Goal: Task Accomplishment & Management: Complete application form

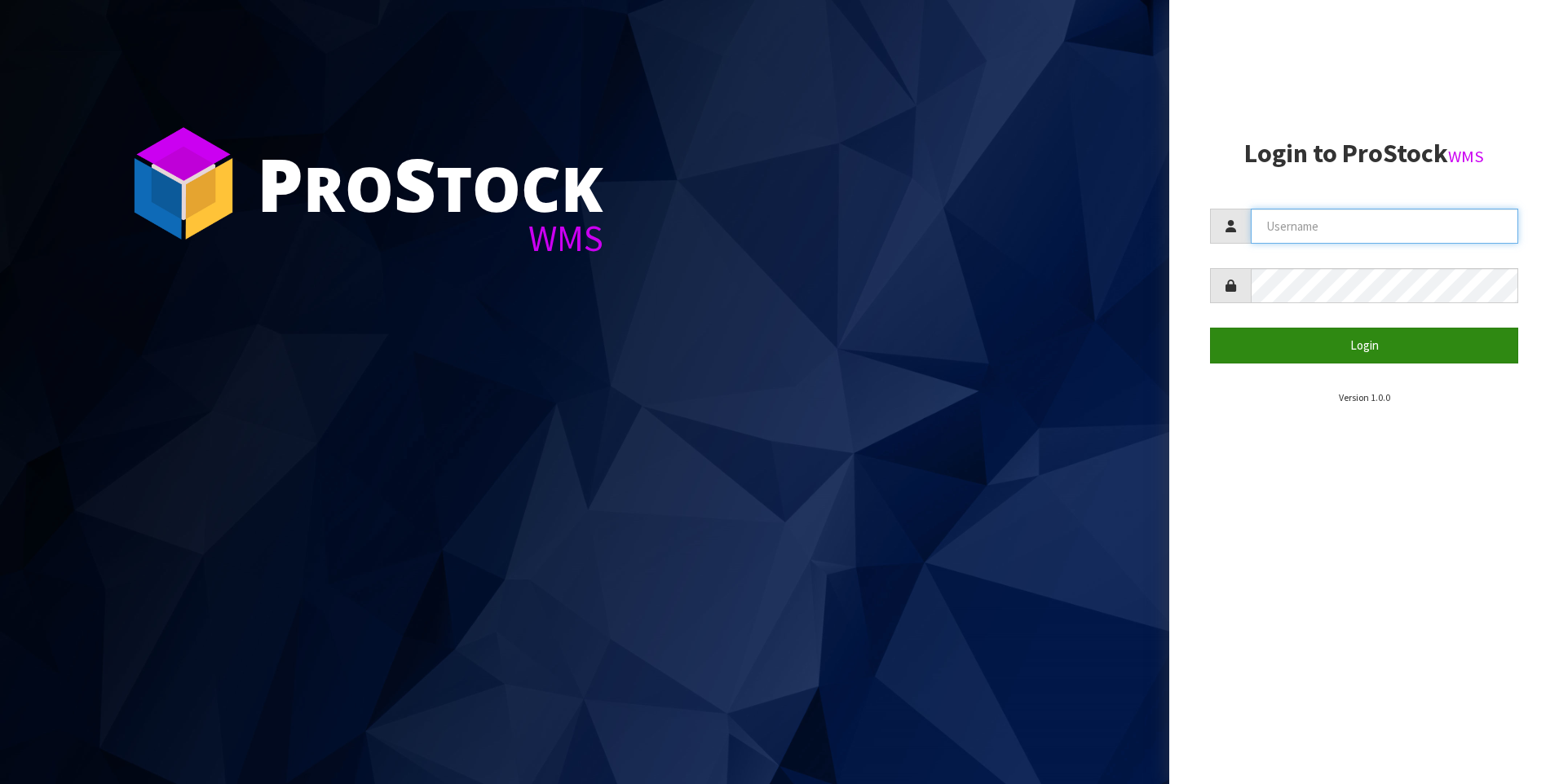
type input "[PERSON_NAME]"
click at [1300, 334] on button "Login" at bounding box center [1364, 345] width 308 height 35
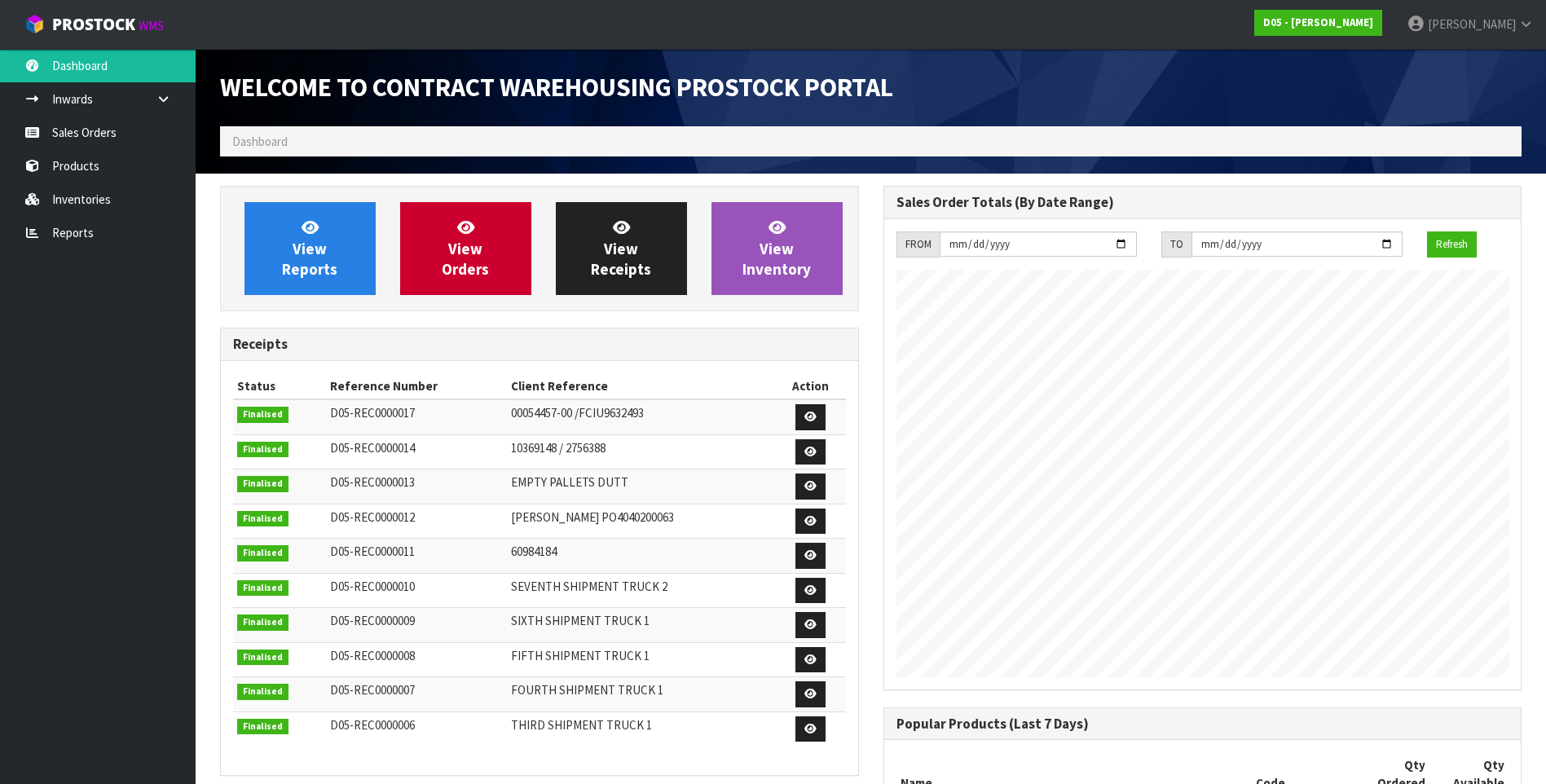
scroll to position [957, 663]
click at [95, 132] on link "Sales Orders" at bounding box center [97, 132] width 195 height 33
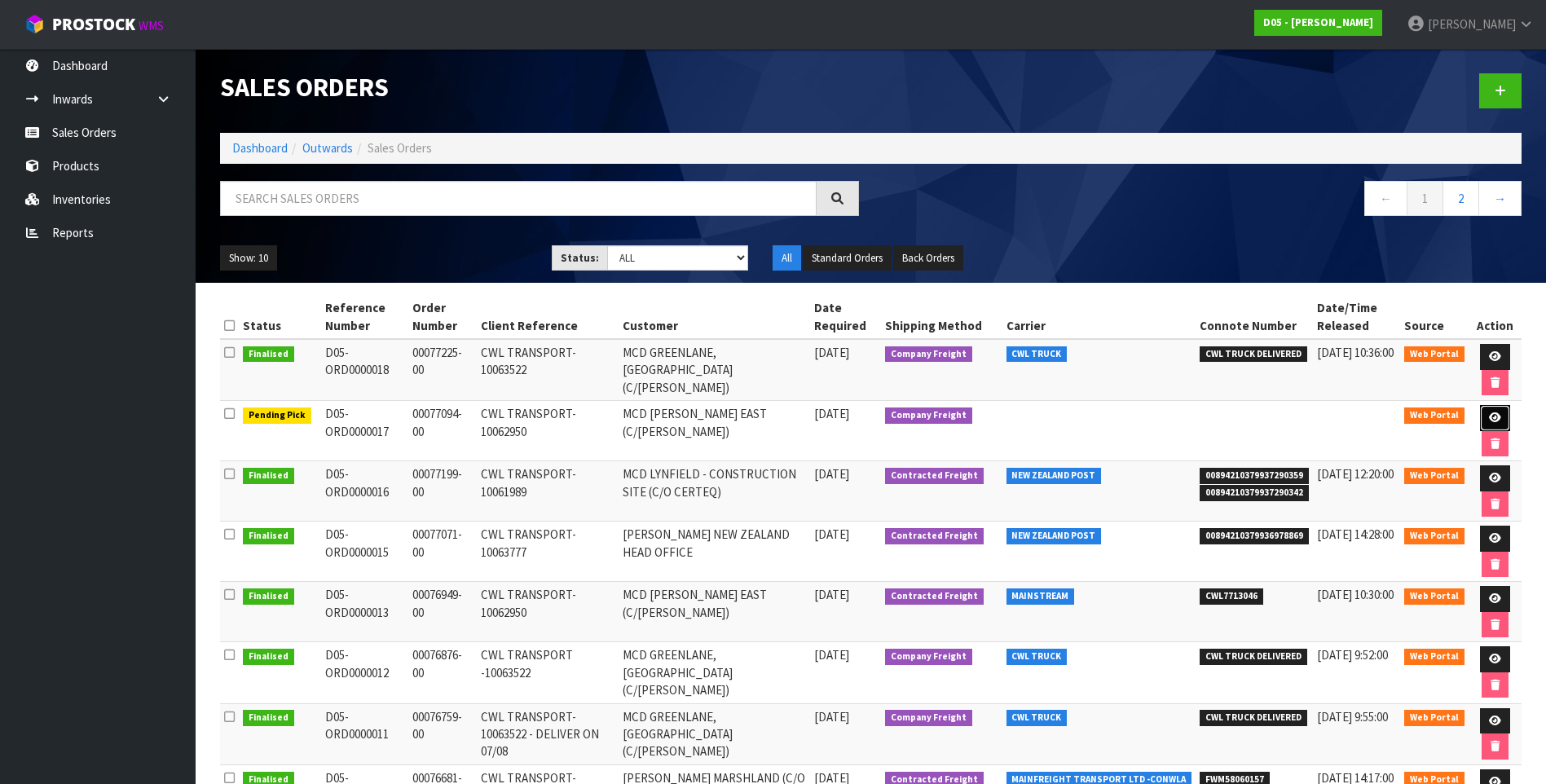
click at [1498, 418] on icon at bounding box center [1495, 417] width 12 height 11
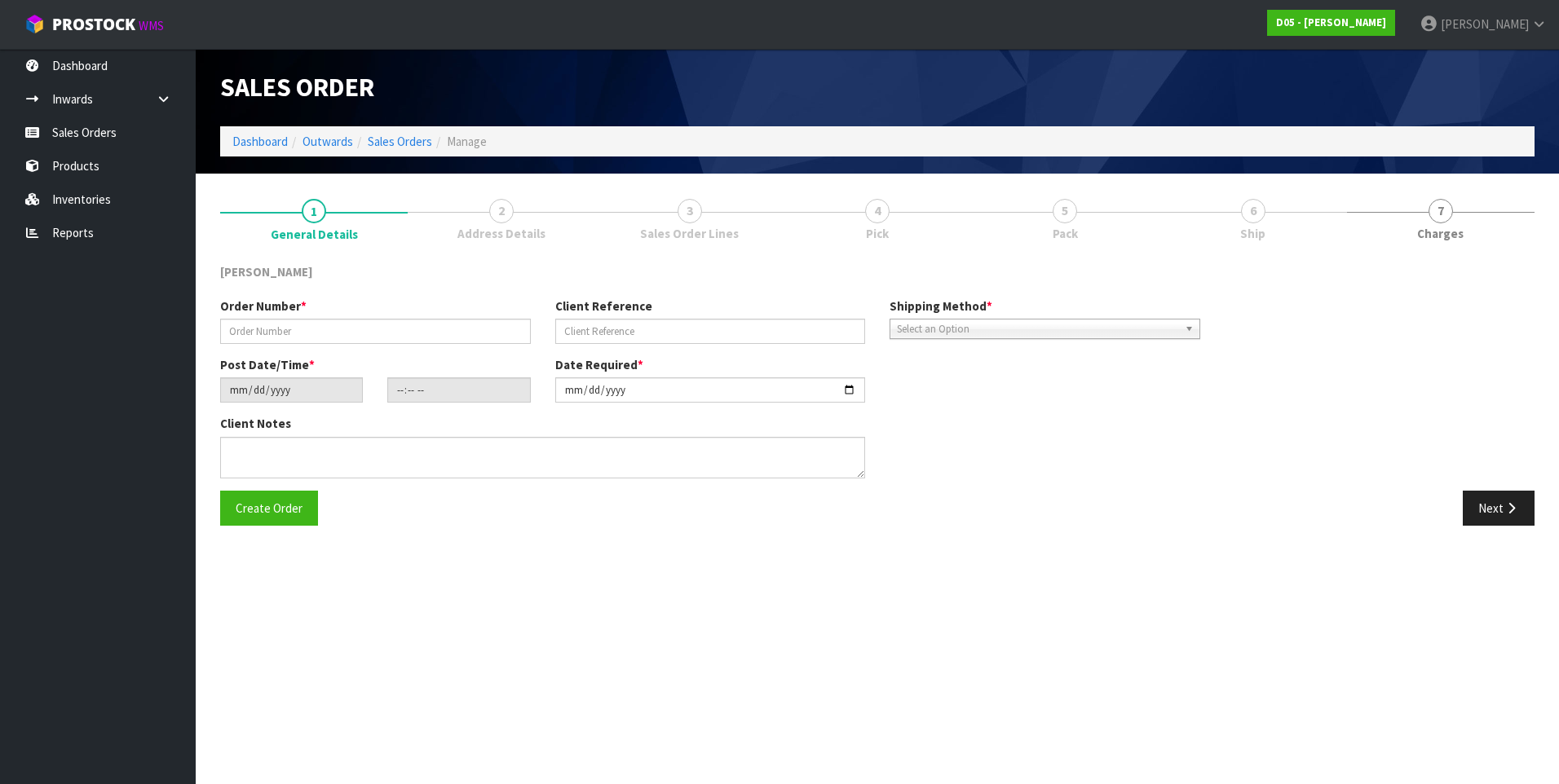
type input "00077094-00"
type input "CWL TRANSPORT-10062950"
type input "[DATE]"
type input "12:28:00.000"
type input "[DATE]"
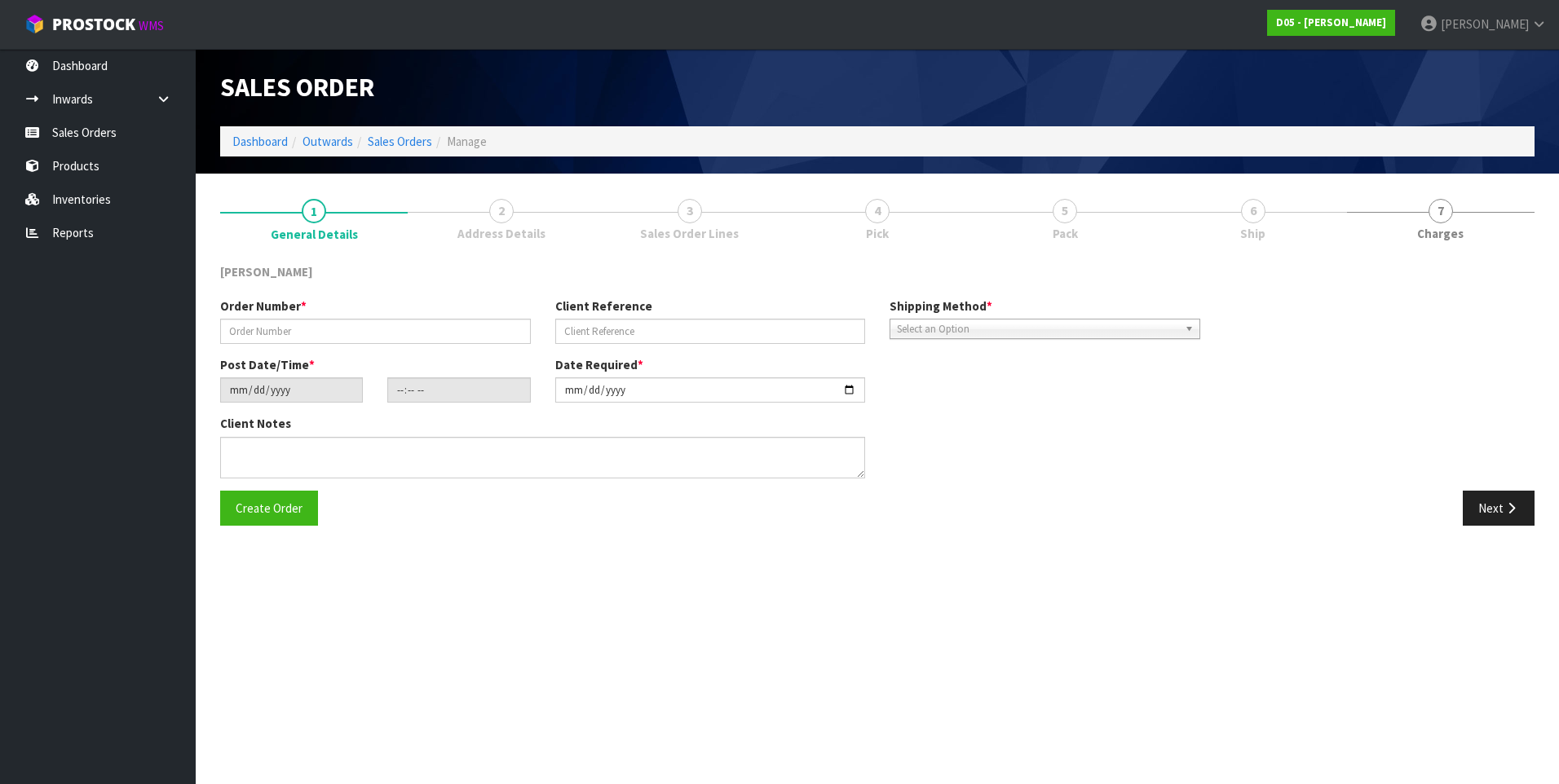
type textarea "PLEASE DELIVER BY 15/08 NO FORKLIFT ON SITE - DDD 15/8"
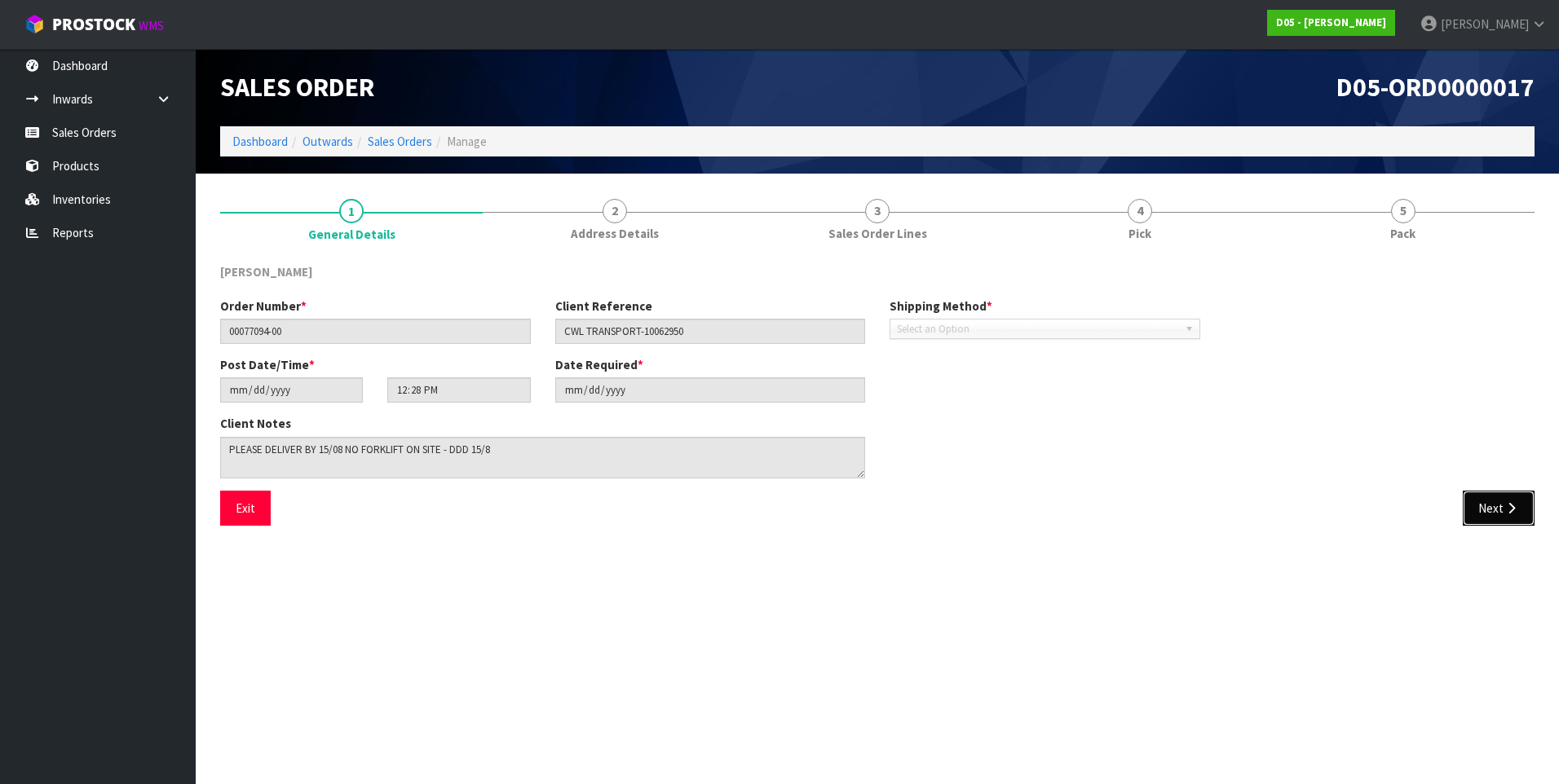
click at [1501, 506] on button "Next" at bounding box center [1498, 508] width 72 height 35
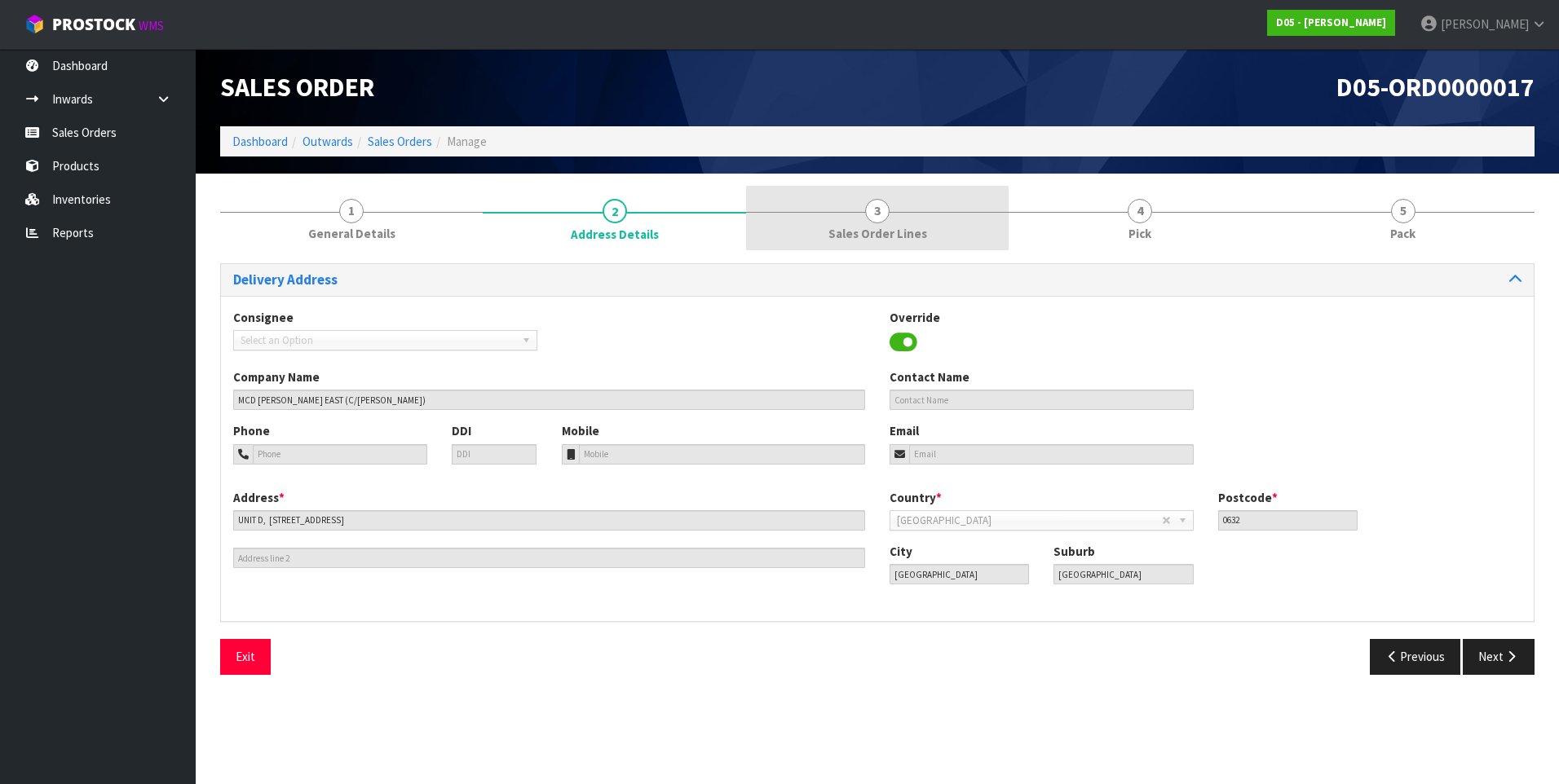
click at [878, 212] on span "3" at bounding box center [877, 211] width 25 height 25
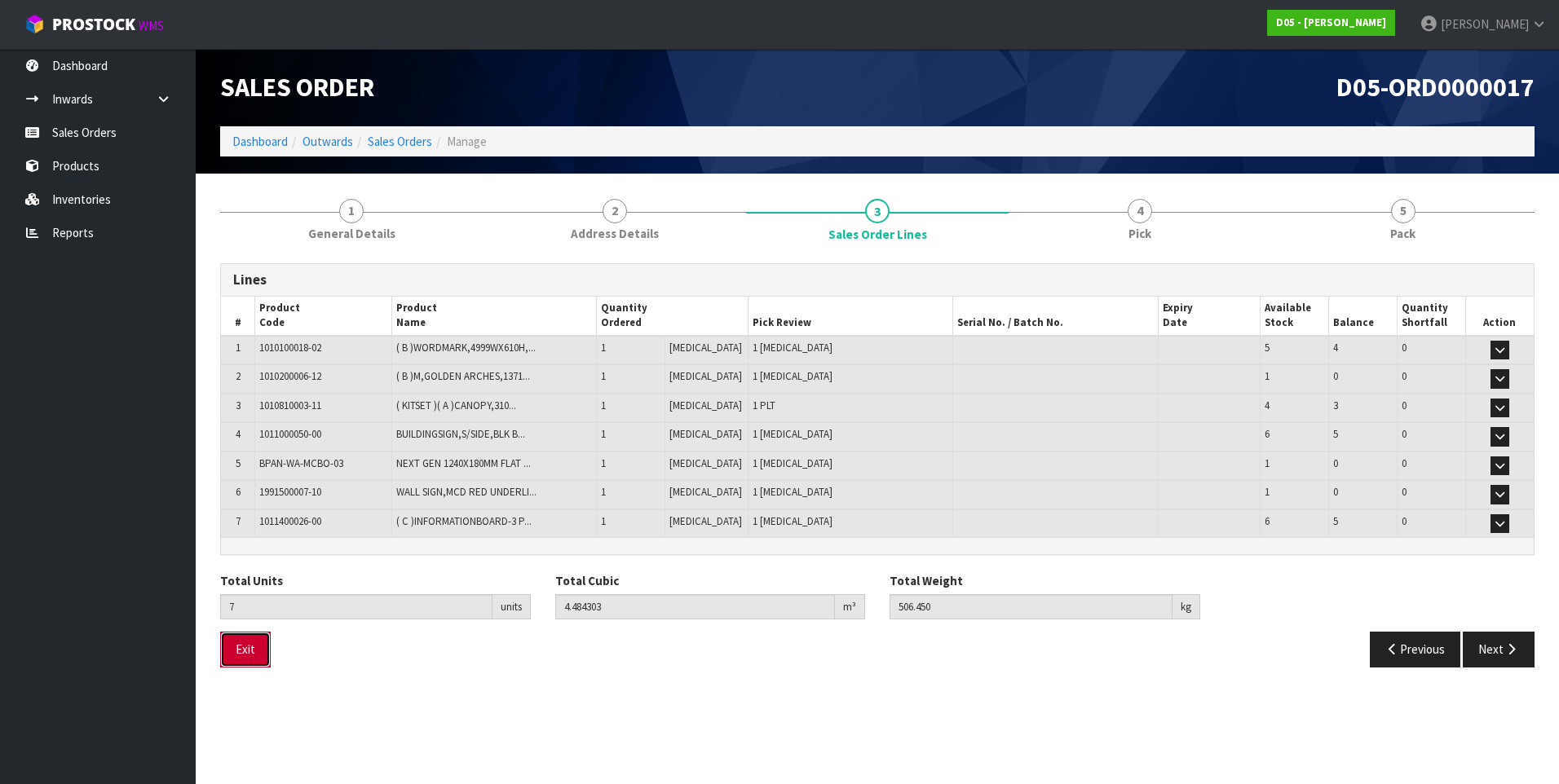
click at [238, 655] on button "Exit" at bounding box center [244, 650] width 50 height 35
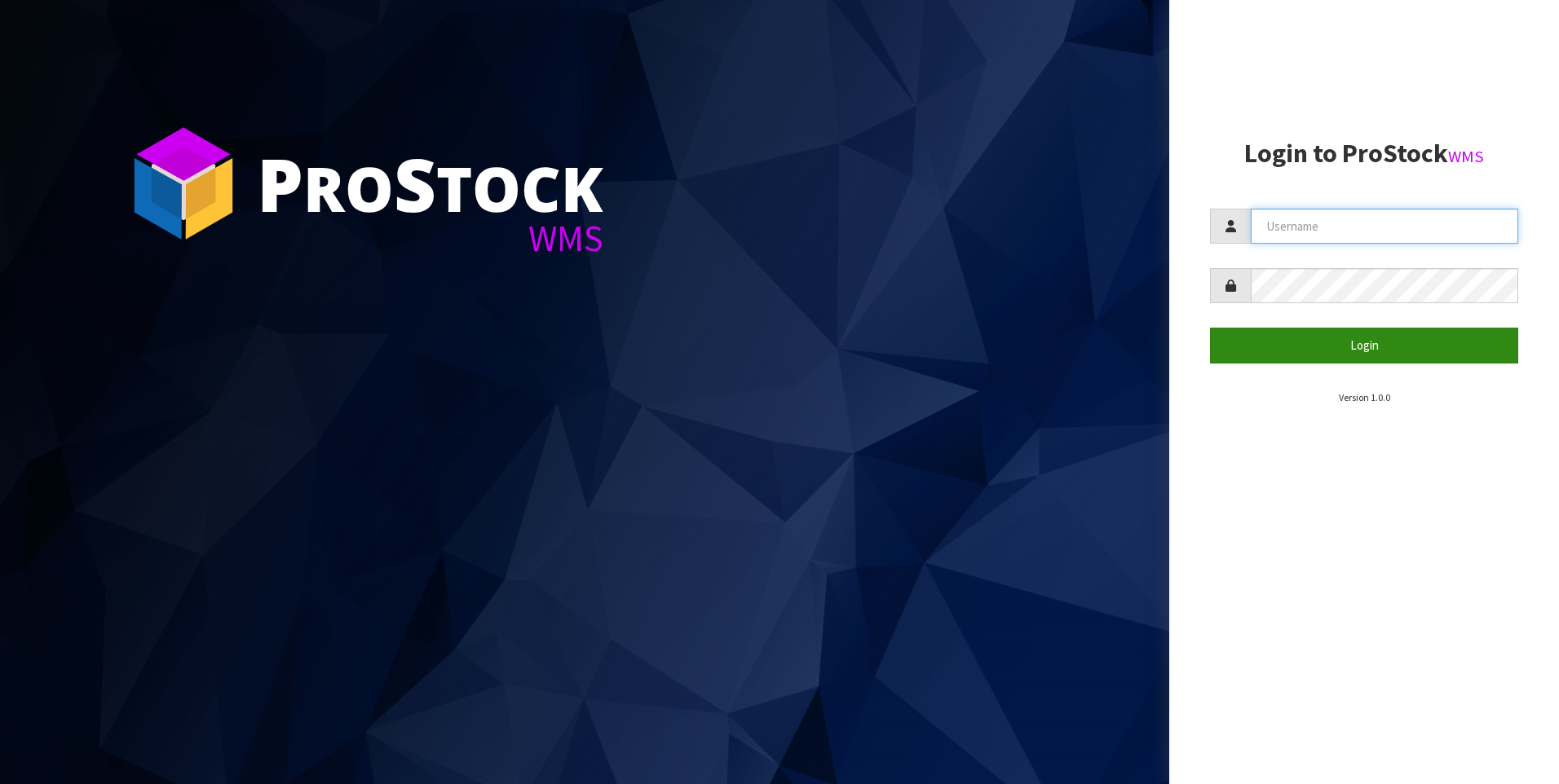
type input "[PERSON_NAME]"
click at [1332, 333] on button "Login" at bounding box center [1364, 345] width 308 height 35
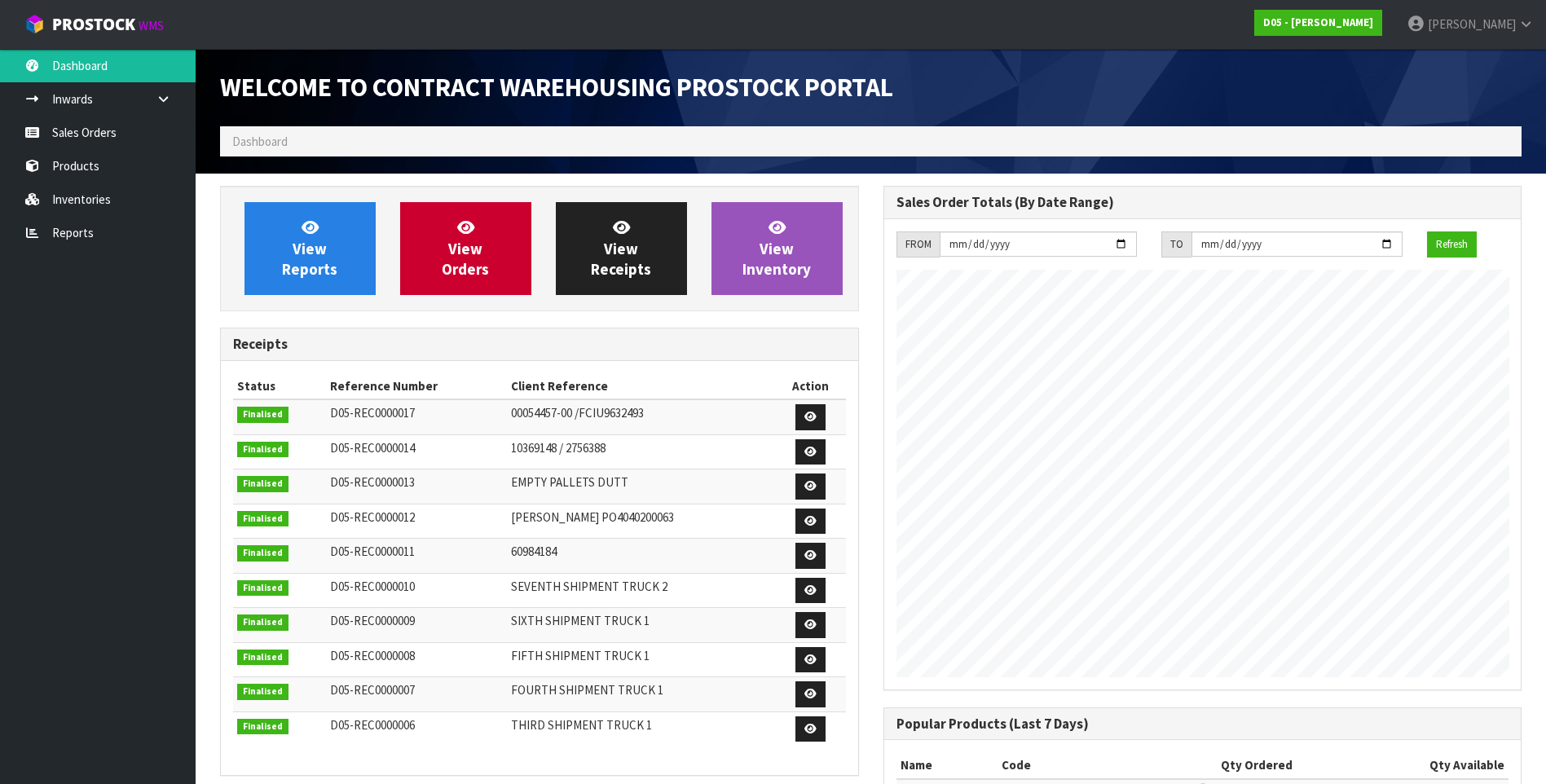
scroll to position [1096, 663]
click at [107, 137] on link "Sales Orders" at bounding box center [97, 132] width 195 height 33
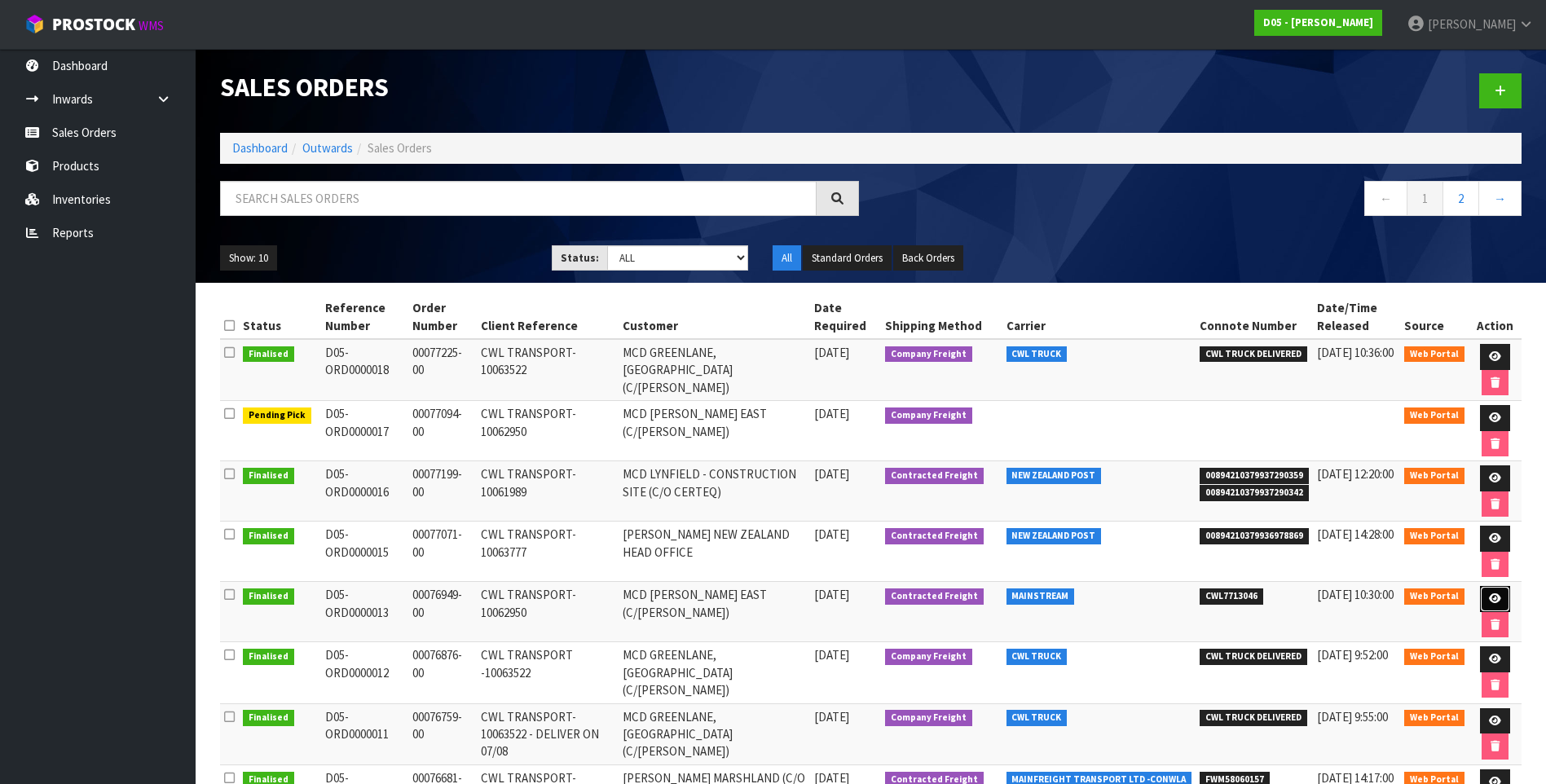
click at [1498, 600] on icon at bounding box center [1495, 599] width 12 height 11
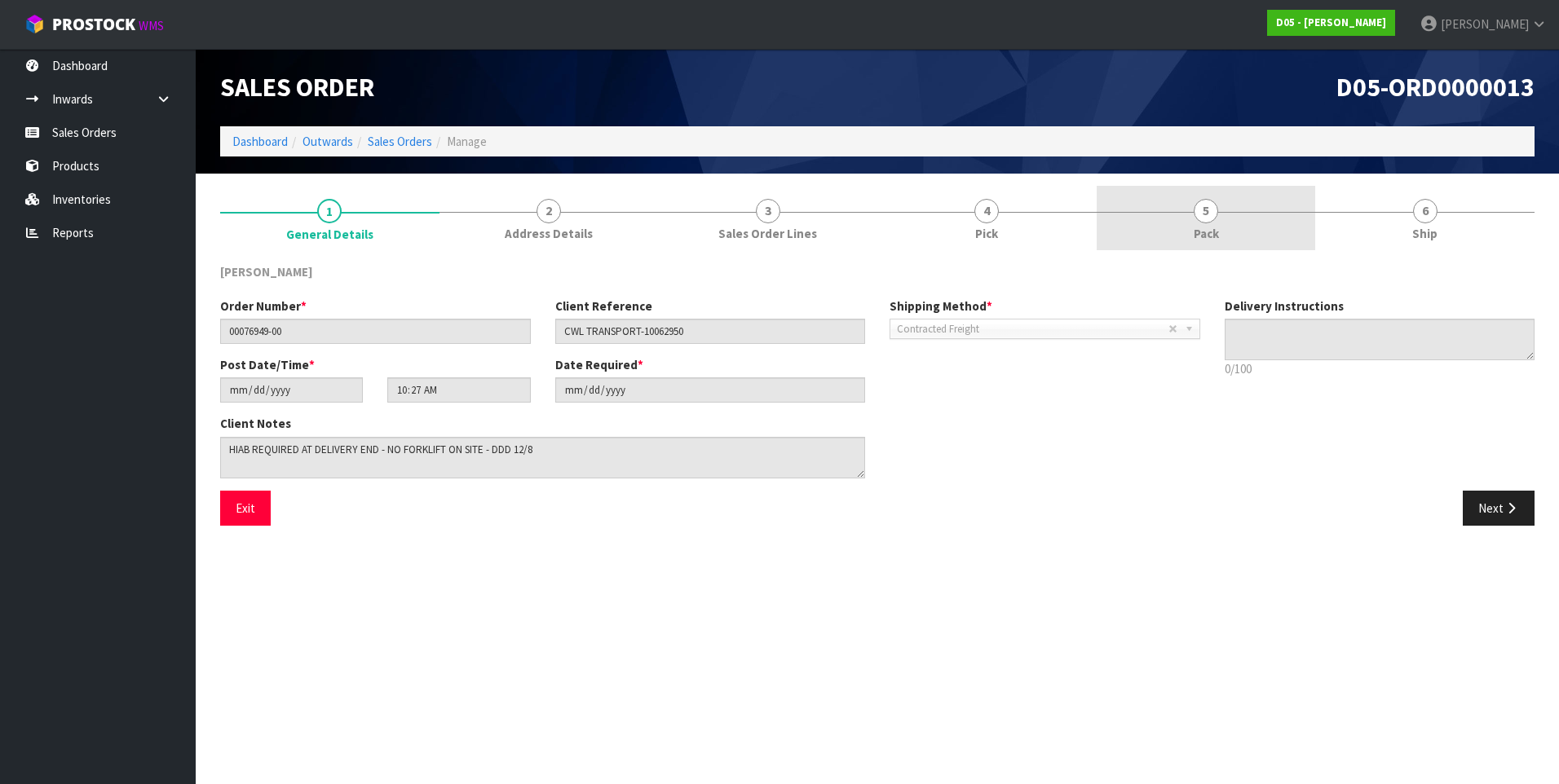
click at [1210, 214] on span "5" at bounding box center [1206, 211] width 25 height 25
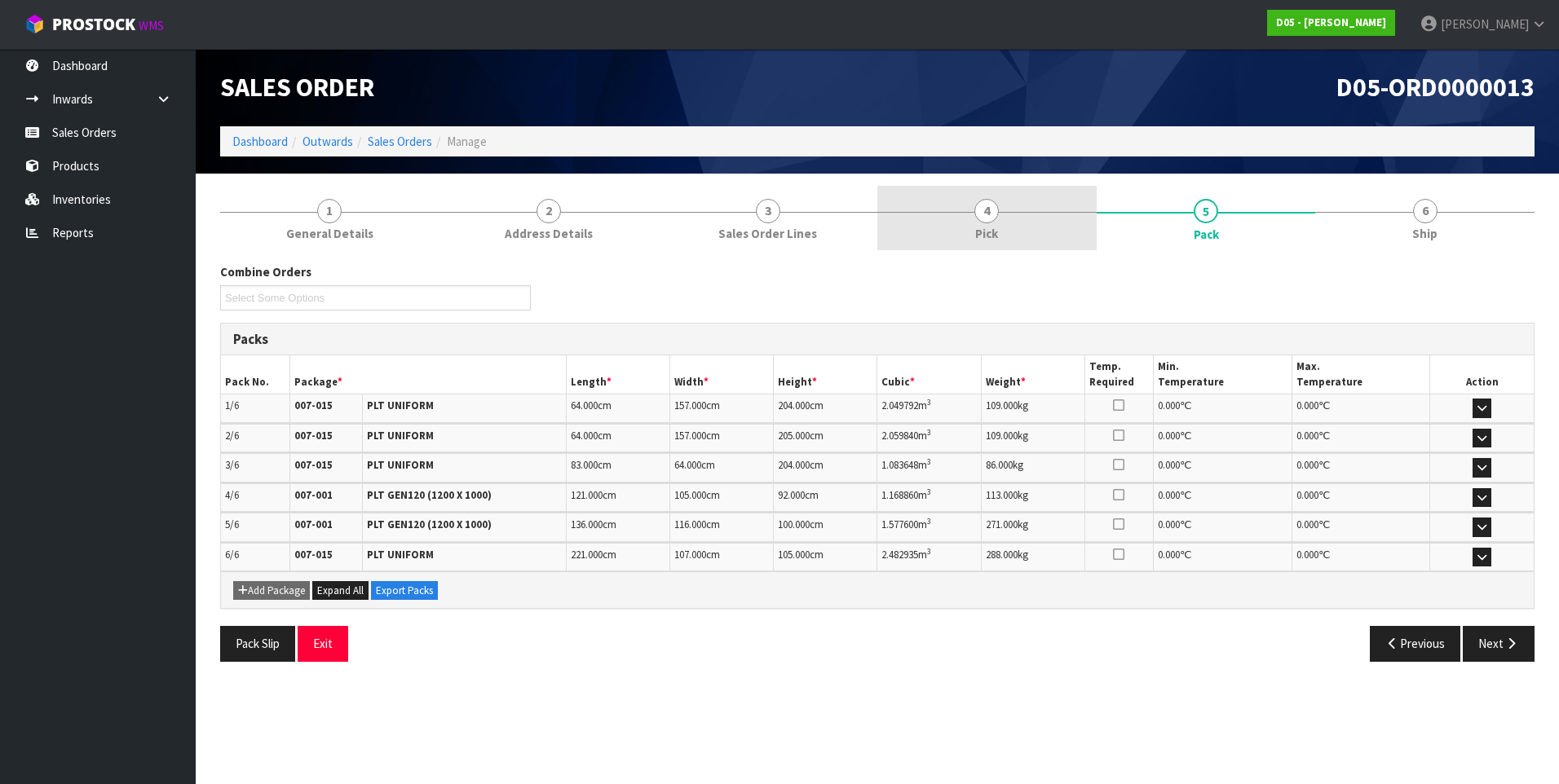
click at [989, 214] on span "4" at bounding box center [986, 211] width 25 height 25
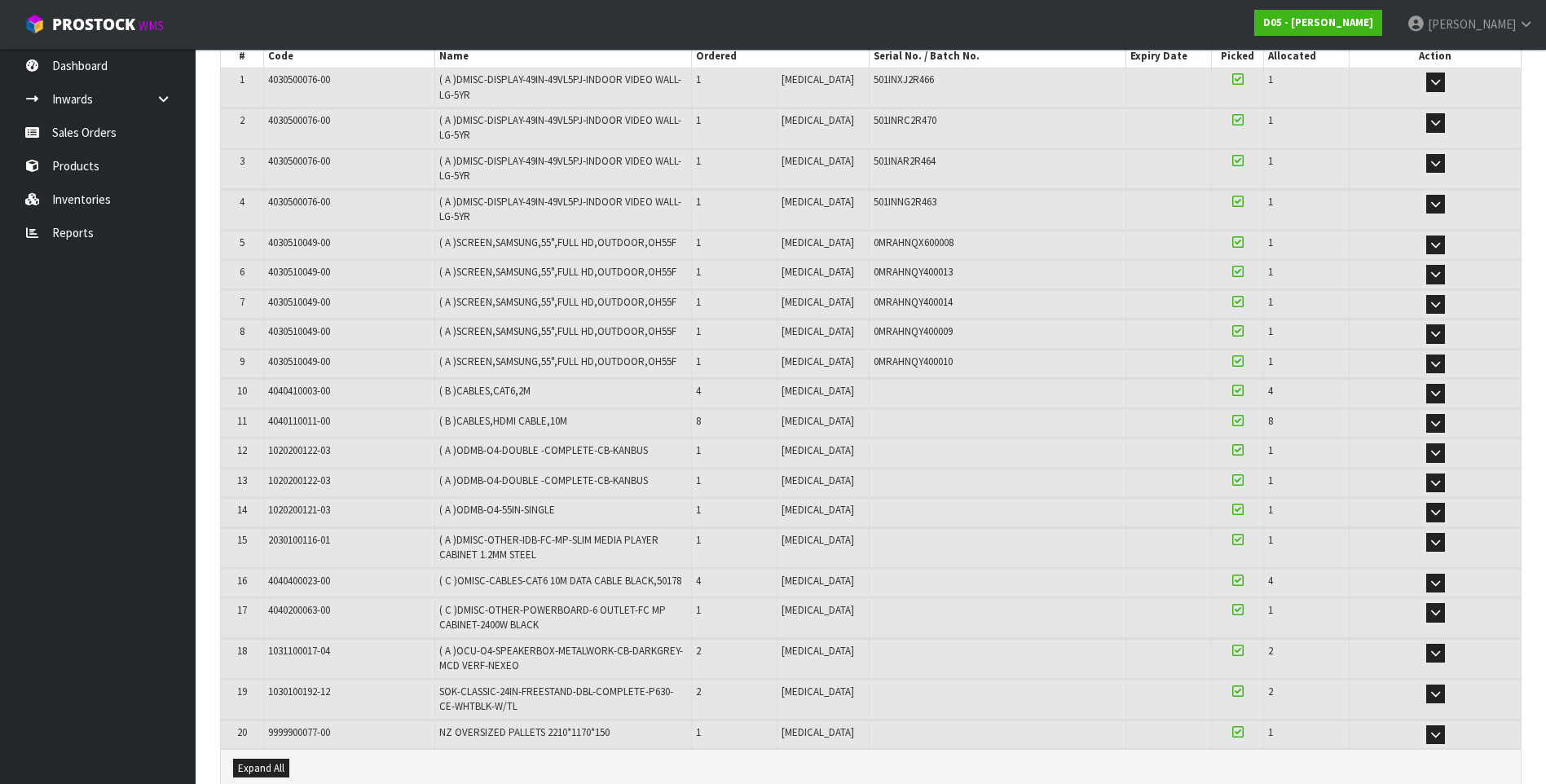
scroll to position [244, 0]
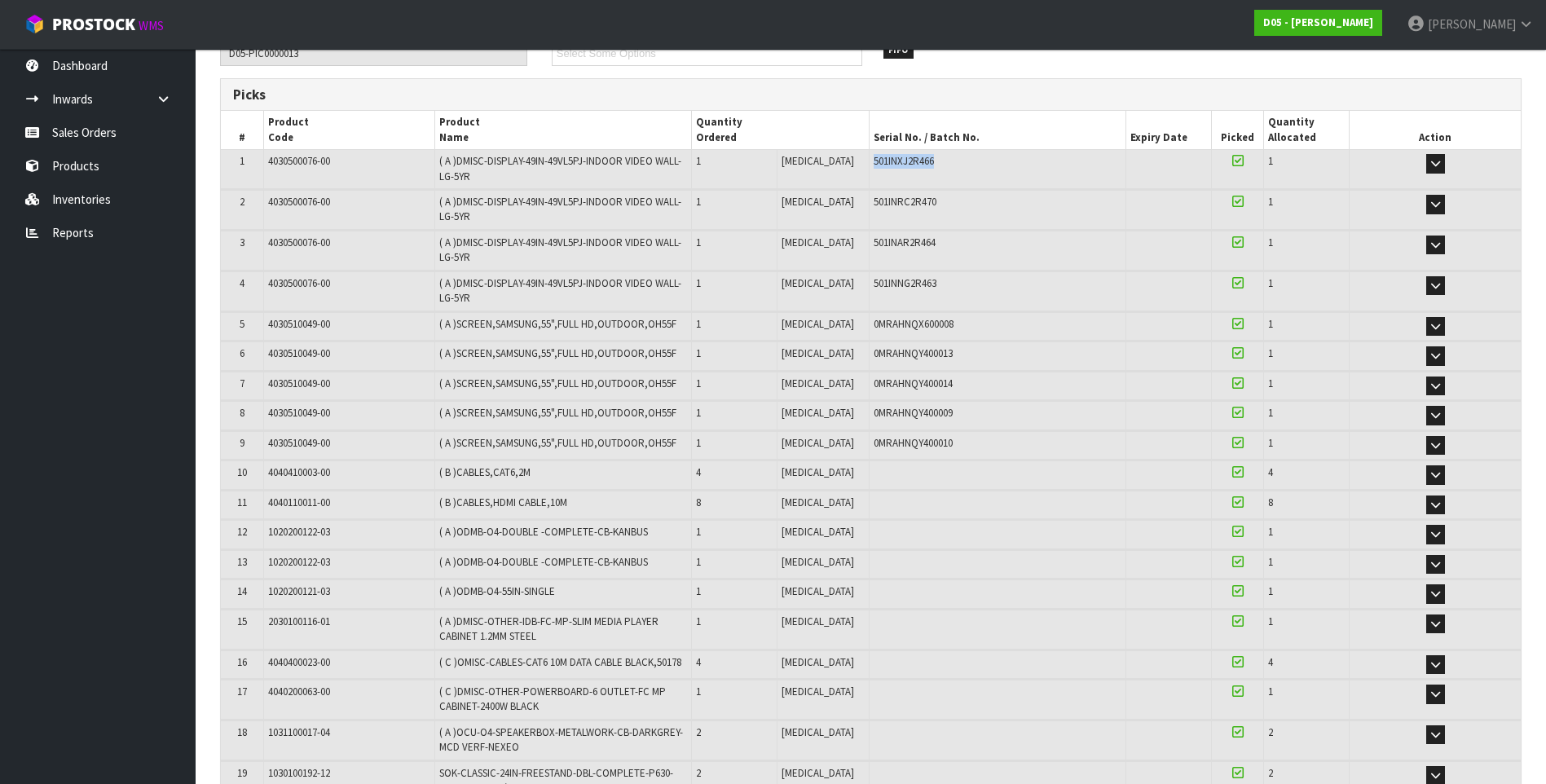
drag, startPoint x: 916, startPoint y: 161, endPoint x: 851, endPoint y: 163, distance: 65.0
click at [874, 163] on div "501INXJ2R466" at bounding box center [997, 161] width 247 height 15
copy span "501INXJ2R466"
drag, startPoint x: 917, startPoint y: 203, endPoint x: 851, endPoint y: 207, distance: 66.1
click at [874, 207] on div "501INRC2R470" at bounding box center [997, 201] width 247 height 15
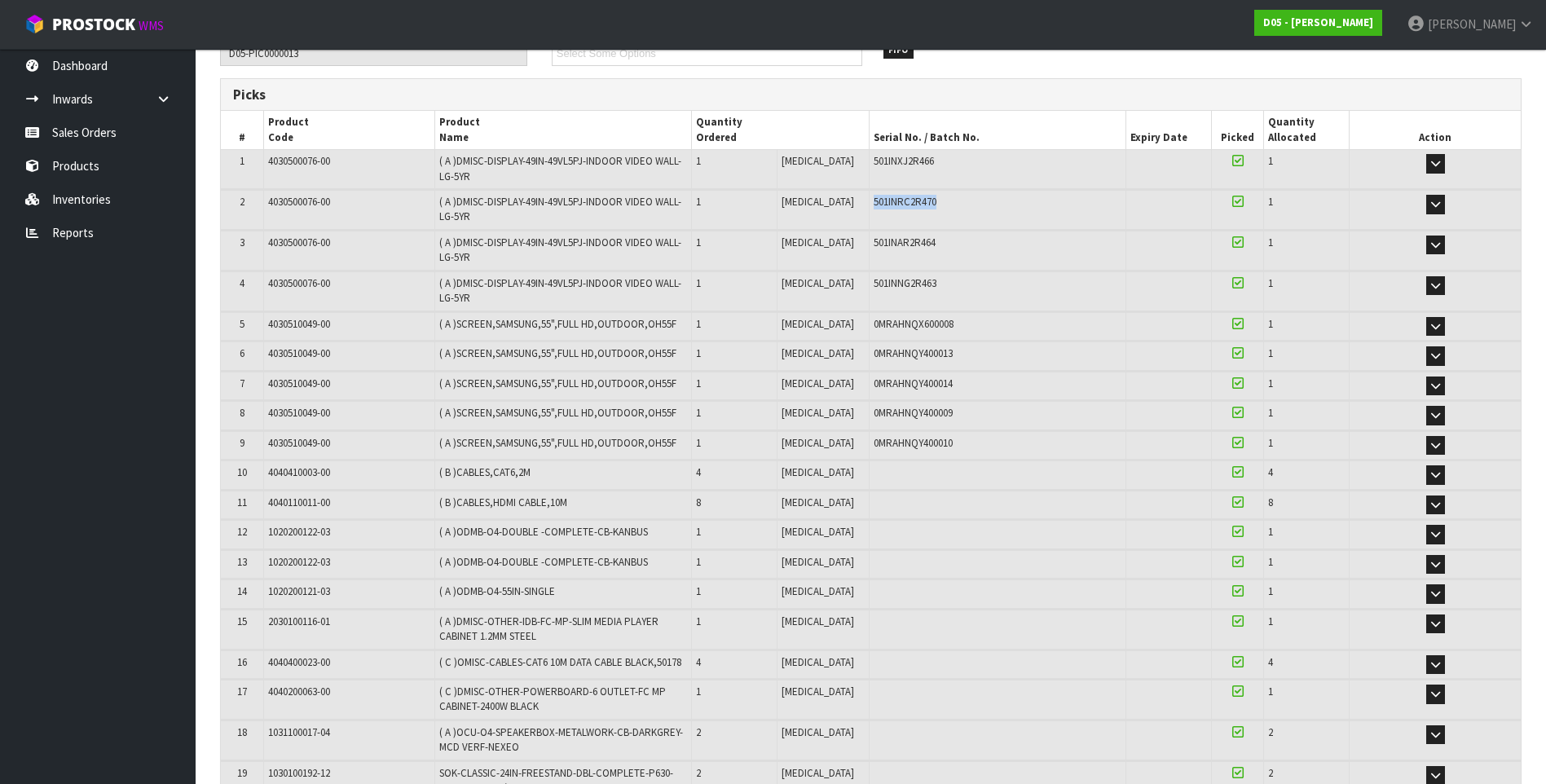
copy span "501INRC2R470"
drag, startPoint x: 923, startPoint y: 240, endPoint x: 848, endPoint y: 243, distance: 75.1
click at [869, 243] on td "501INAR2R464" at bounding box center [997, 250] width 257 height 39
copy span "501INAR2R464"
drag, startPoint x: 917, startPoint y: 286, endPoint x: 851, endPoint y: 289, distance: 66.1
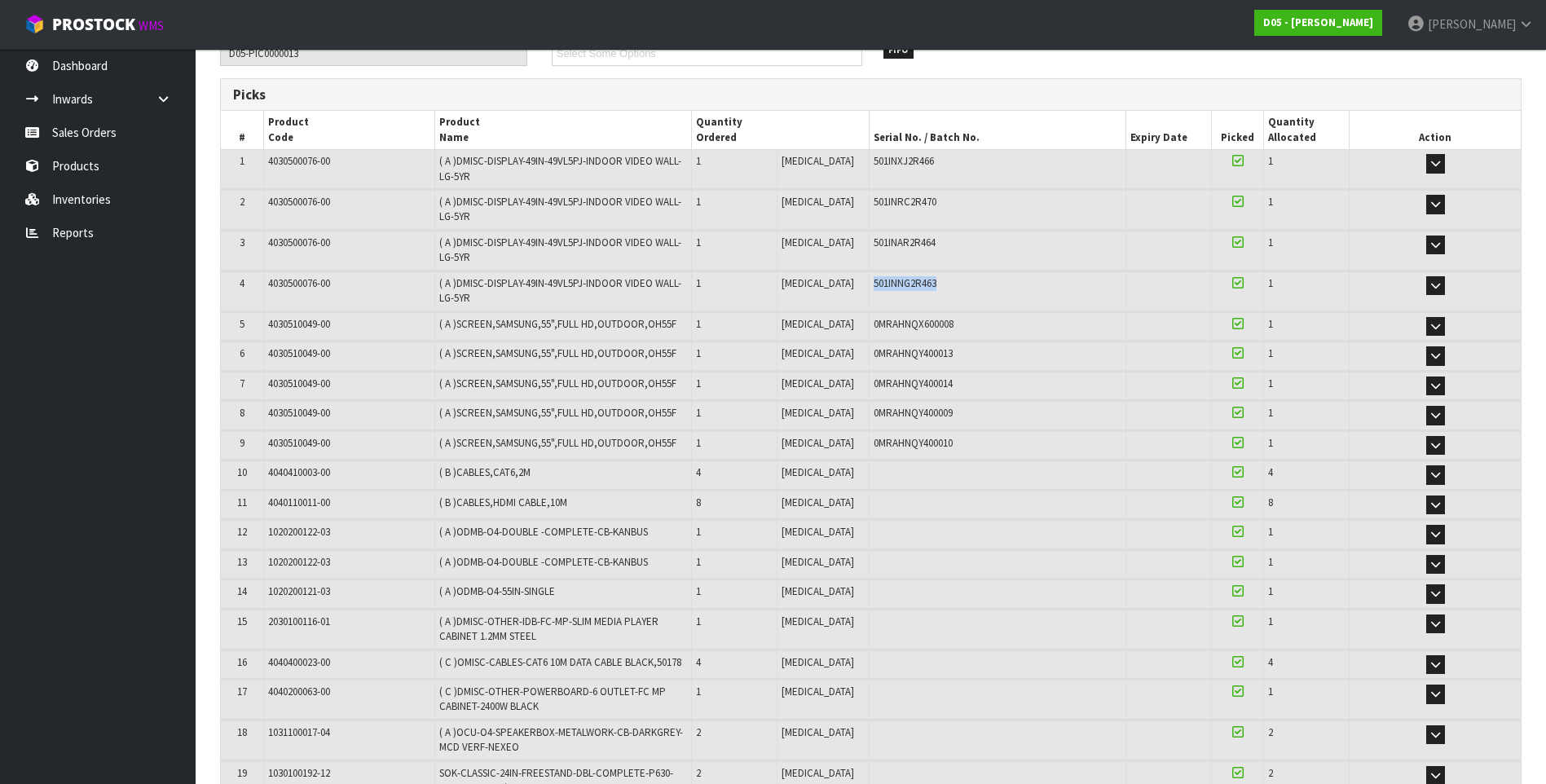
click at [874, 289] on div "501INNG2R463" at bounding box center [997, 284] width 247 height 15
copy span "501INNG2R463"
drag, startPoint x: 933, startPoint y: 321, endPoint x: 851, endPoint y: 327, distance: 82.2
click at [874, 327] on div "0MRAHNQX600008" at bounding box center [997, 324] width 247 height 15
drag, startPoint x: 851, startPoint y: 327, endPoint x: 862, endPoint y: 327, distance: 11.0
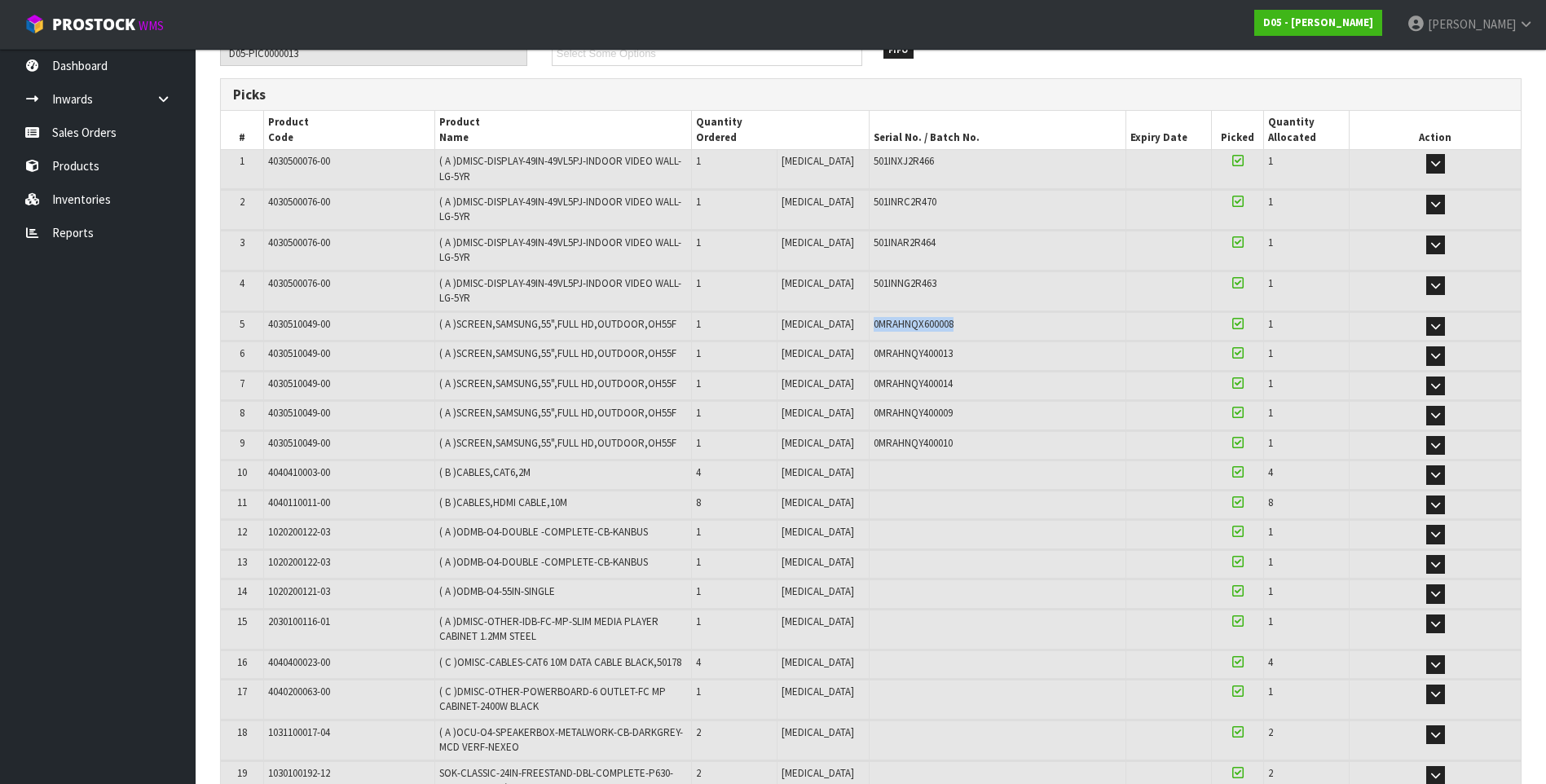
copy span "0MRAHNQX600008"
drag, startPoint x: 933, startPoint y: 352, endPoint x: 852, endPoint y: 355, distance: 81.1
click at [874, 355] on div "0MRAHNQY400013" at bounding box center [997, 353] width 247 height 15
copy span "0MRAHNQY400013"
drag, startPoint x: 939, startPoint y: 387, endPoint x: 847, endPoint y: 385, distance: 92.0
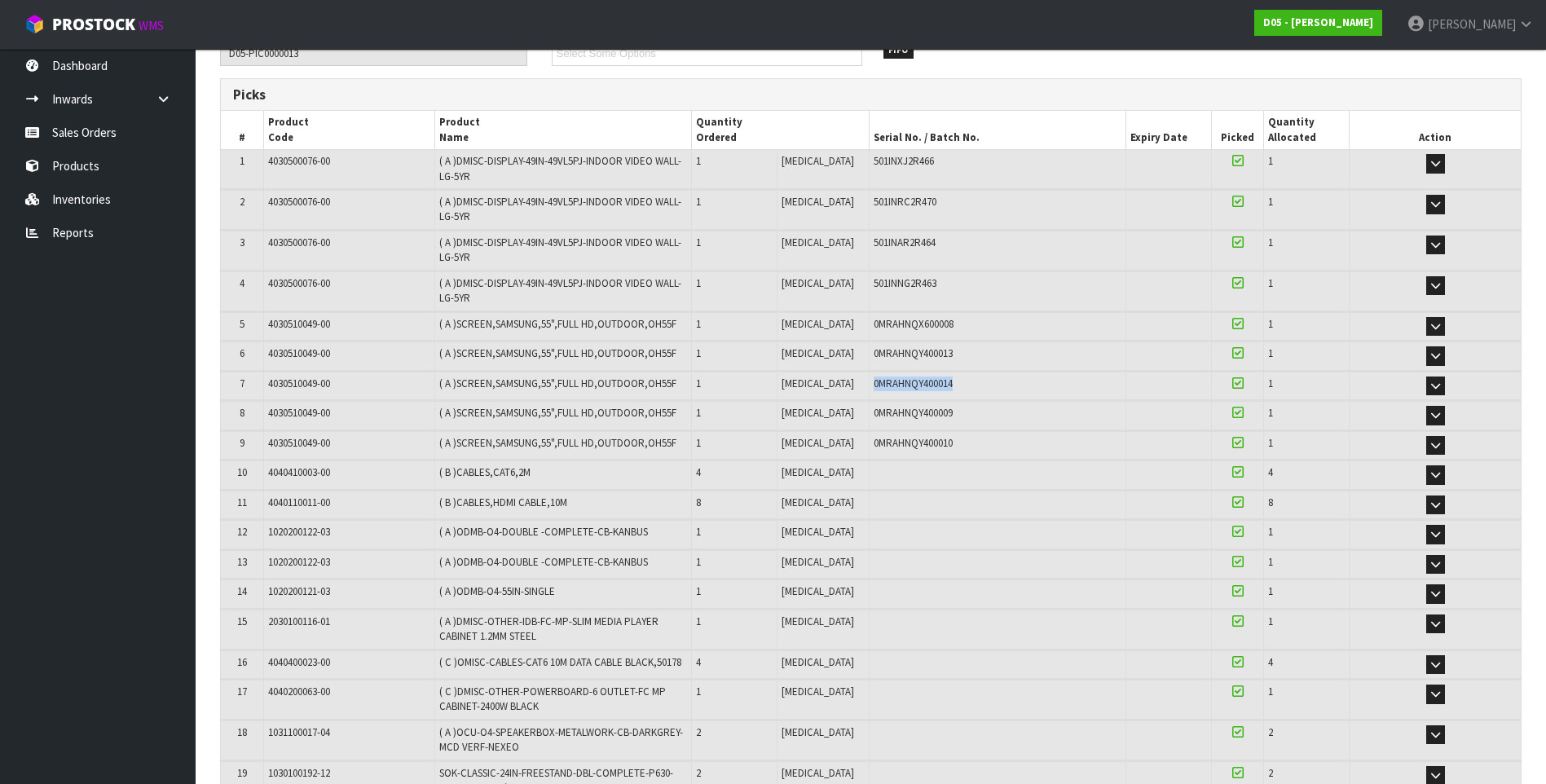
click at [869, 385] on td "0MRAHNQY400014" at bounding box center [997, 386] width 257 height 28
copy span "0MRAHNQY400014"
drag, startPoint x: 938, startPoint y: 413, endPoint x: 851, endPoint y: 414, distance: 87.0
click at [874, 414] on div "0MRAHNQY400009" at bounding box center [997, 413] width 247 height 15
copy span "0MRAHNQY400009"
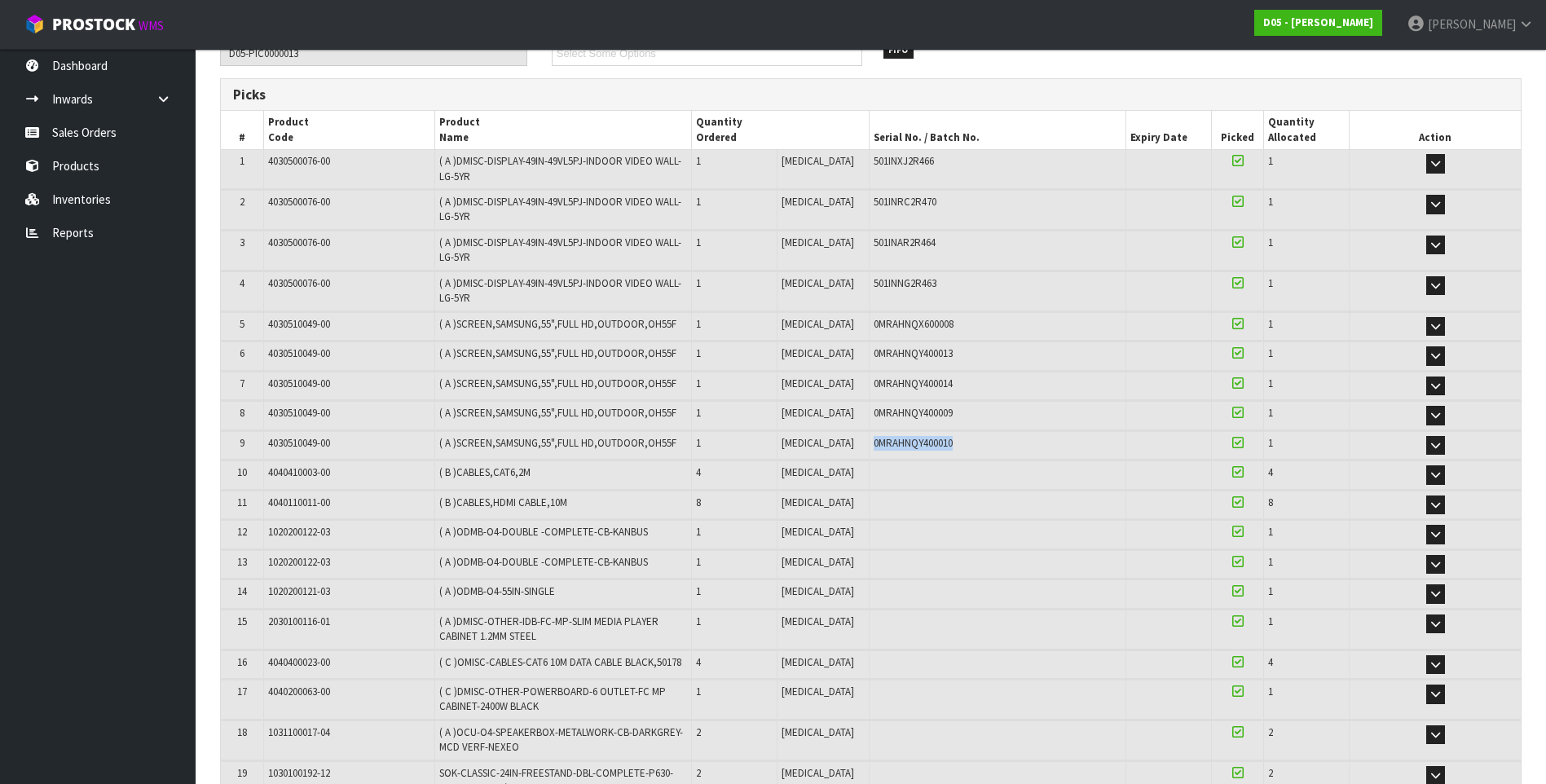
drag, startPoint x: 939, startPoint y: 444, endPoint x: 851, endPoint y: 442, distance: 88.0
click at [874, 442] on div "0MRAHNQY400010" at bounding box center [997, 443] width 247 height 15
copy span "0MRAHNQY400010"
click at [66, 129] on link "Sales Orders" at bounding box center [97, 132] width 195 height 33
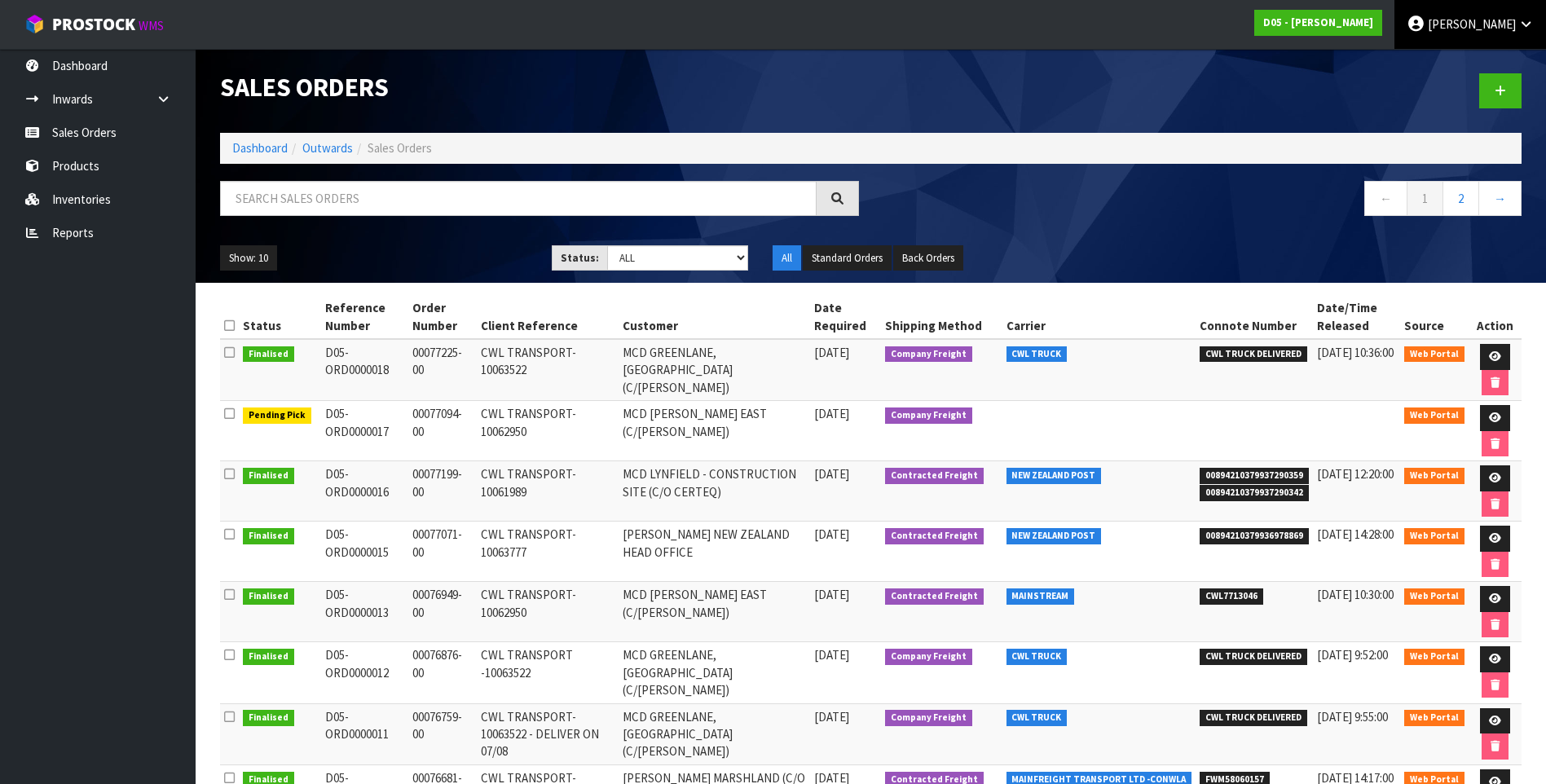
click at [1476, 31] on span "[PERSON_NAME]" at bounding box center [1472, 25] width 88 height 16
click at [1466, 60] on link "Logout" at bounding box center [1480, 65] width 129 height 22
